Goal: Task Accomplishment & Management: Complete application form

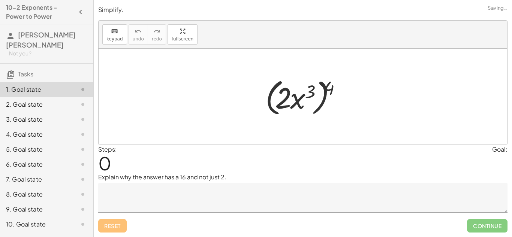
click at [112, 188] on textarea at bounding box center [302, 198] width 409 height 30
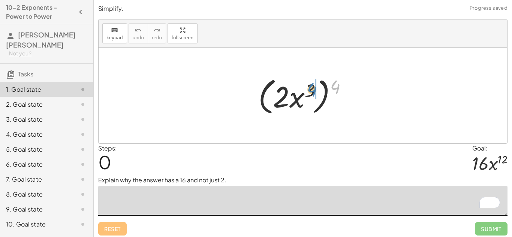
drag, startPoint x: 333, startPoint y: 86, endPoint x: 309, endPoint y: 89, distance: 23.4
click at [309, 89] on div at bounding box center [305, 95] width 102 height 43
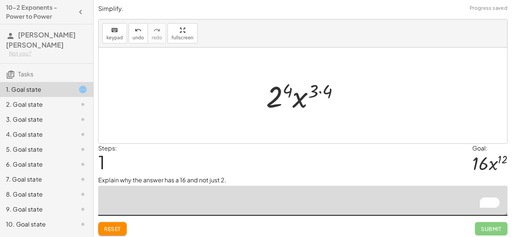
click at [327, 86] on div at bounding box center [305, 95] width 87 height 39
click at [289, 90] on div at bounding box center [305, 95] width 78 height 39
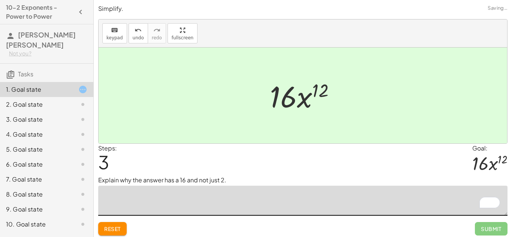
click at [173, 210] on textarea "To enrich screen reader interactions, please activate Accessibility in Grammarl…" at bounding box center [302, 201] width 409 height 30
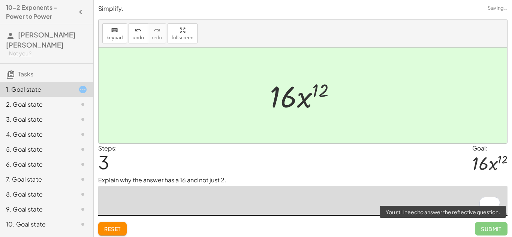
click at [480, 227] on span "Submit" at bounding box center [491, 228] width 33 height 13
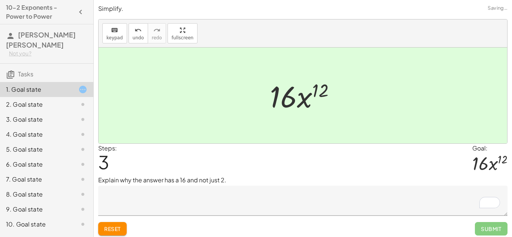
click at [329, 212] on textarea "To enrich screen reader interactions, please activate Accessibility in Grammarl…" at bounding box center [302, 201] width 409 height 30
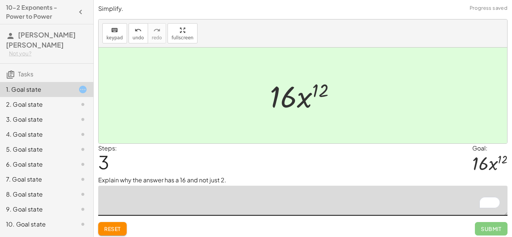
click at [181, 189] on textarea "To enrich screen reader interactions, please activate Accessibility in Grammarl…" at bounding box center [302, 201] width 409 height 30
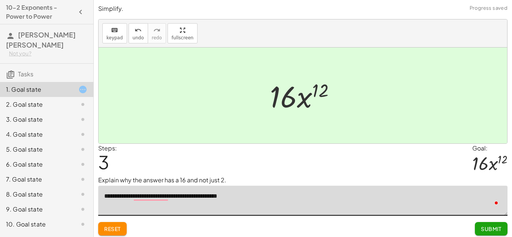
type textarea "**********"
click at [481, 227] on span "Submit" at bounding box center [491, 229] width 21 height 7
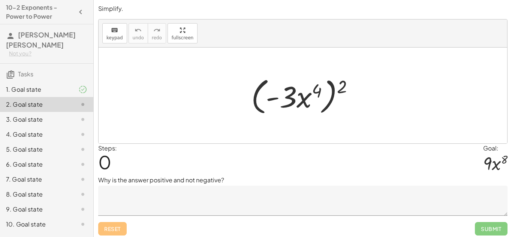
click at [340, 84] on div at bounding box center [305, 95] width 116 height 43
drag, startPoint x: 339, startPoint y: 85, endPoint x: 307, endPoint y: 88, distance: 32.7
click at [307, 88] on div at bounding box center [305, 95] width 116 height 43
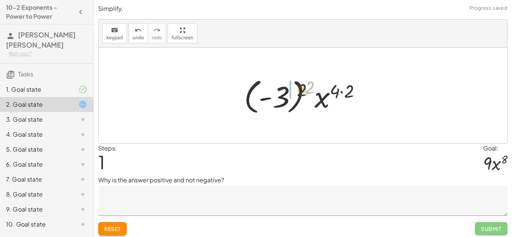
drag, startPoint x: 309, startPoint y: 85, endPoint x: 273, endPoint y: 91, distance: 36.0
click at [273, 91] on div at bounding box center [305, 96] width 130 height 42
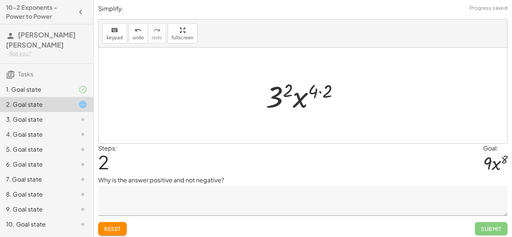
click at [278, 100] on div at bounding box center [305, 95] width 87 height 39
click at [318, 96] on div at bounding box center [305, 95] width 75 height 39
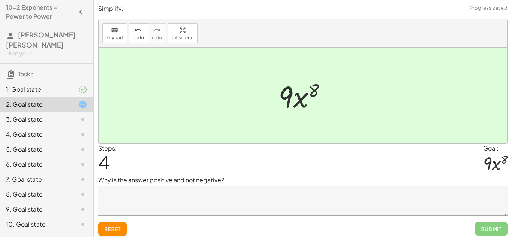
click at [138, 197] on textarea at bounding box center [302, 201] width 409 height 30
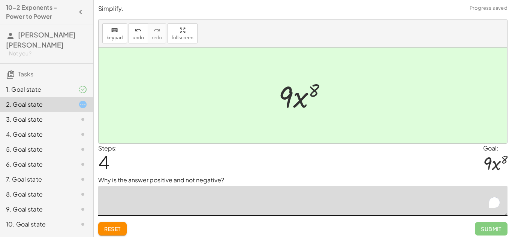
click at [138, 197] on textarea "To enrich screen reader interactions, please activate Accessibility in Grammarl…" at bounding box center [302, 201] width 409 height 30
click at [221, 60] on div at bounding box center [303, 96] width 408 height 96
